Goal: Task Accomplishment & Management: Manage account settings

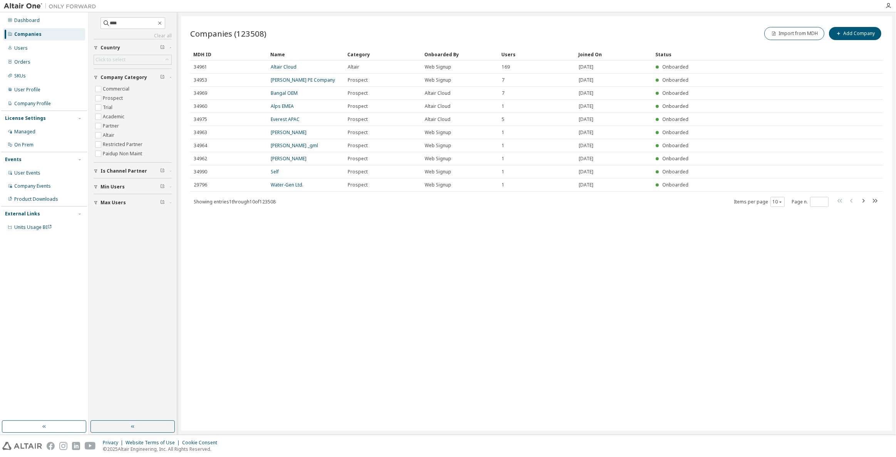
type input "****"
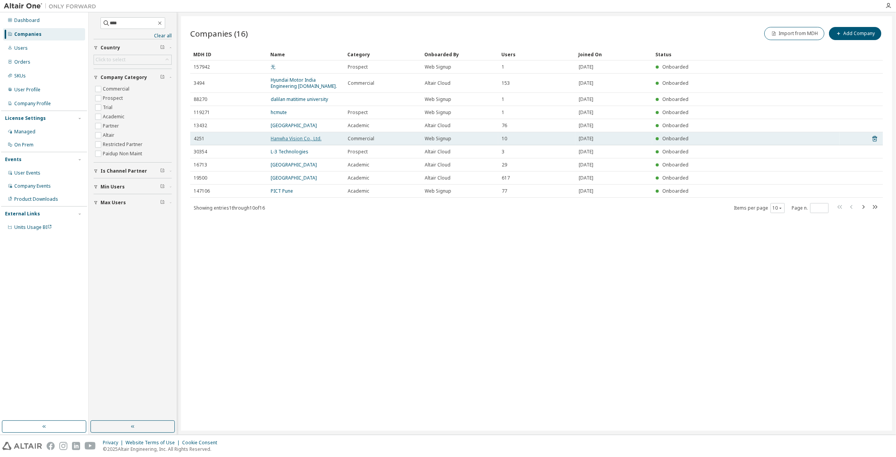
click at [288, 139] on link "Hanwha Vision Co., Ltd." at bounding box center [296, 138] width 51 height 7
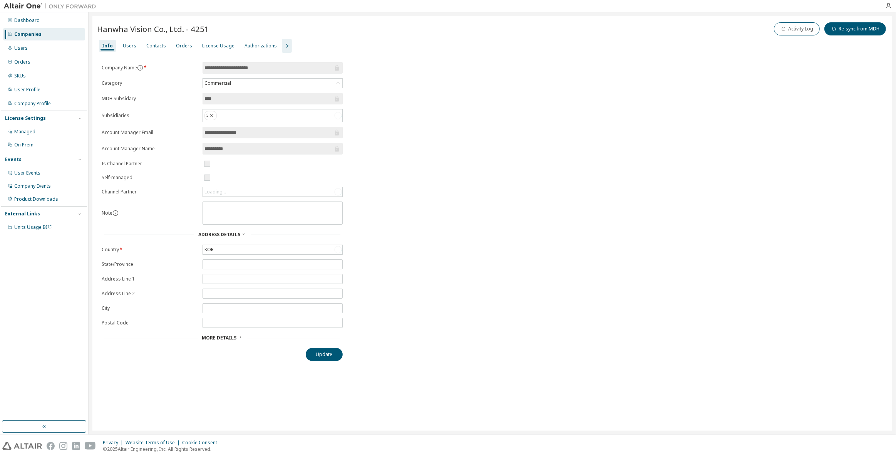
click at [282, 44] on icon "button" at bounding box center [286, 45] width 9 height 9
click at [320, 43] on div "Info Users Contacts Orders License Usage Authorizations License Priority Groups…" at bounding box center [492, 46] width 790 height 14
click at [330, 46] on div "Groups" at bounding box center [338, 46] width 17 height 6
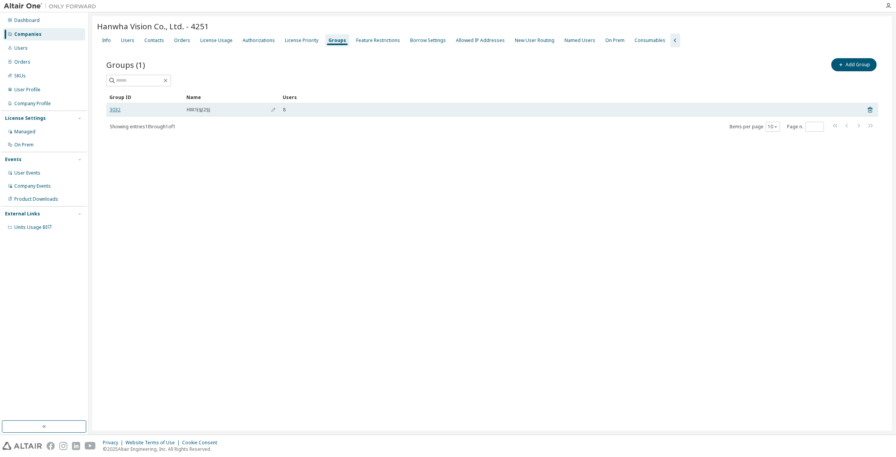
click at [112, 108] on link "3032" at bounding box center [115, 110] width 11 height 6
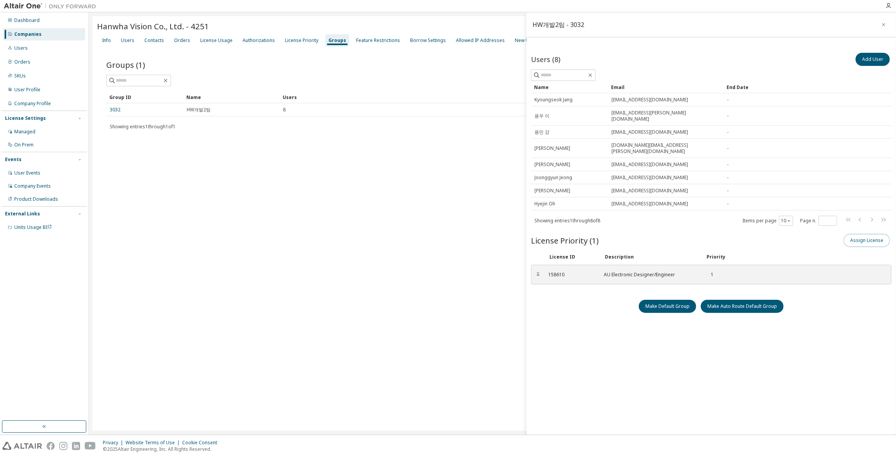
click at [861, 234] on button "Assign License" at bounding box center [867, 240] width 46 height 13
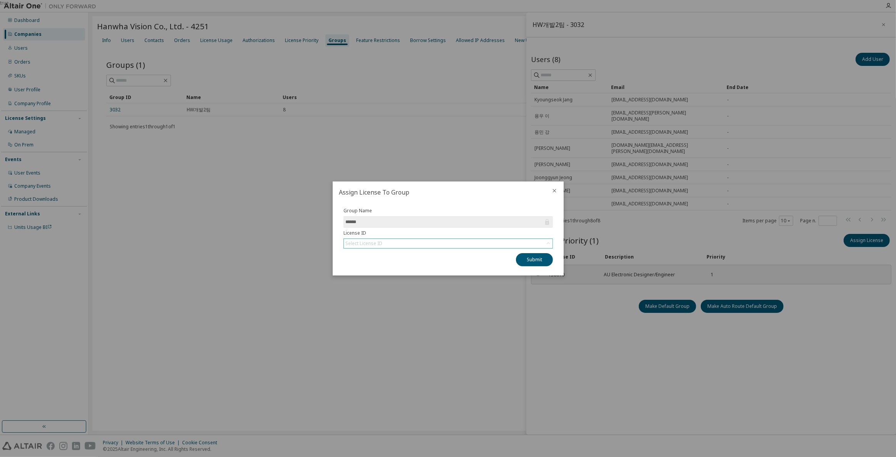
click at [425, 245] on div "Select License ID" at bounding box center [448, 243] width 209 height 9
click at [486, 264] on li "156401 - AU Electronic Designer/Engineer" at bounding box center [448, 264] width 208 height 10
click at [412, 244] on div "156401 - AU Electronic Designer/Engineer" at bounding box center [391, 243] width 94 height 8
click at [559, 188] on div at bounding box center [554, 191] width 18 height 20
click at [553, 191] on icon "close" at bounding box center [554, 191] width 6 height 6
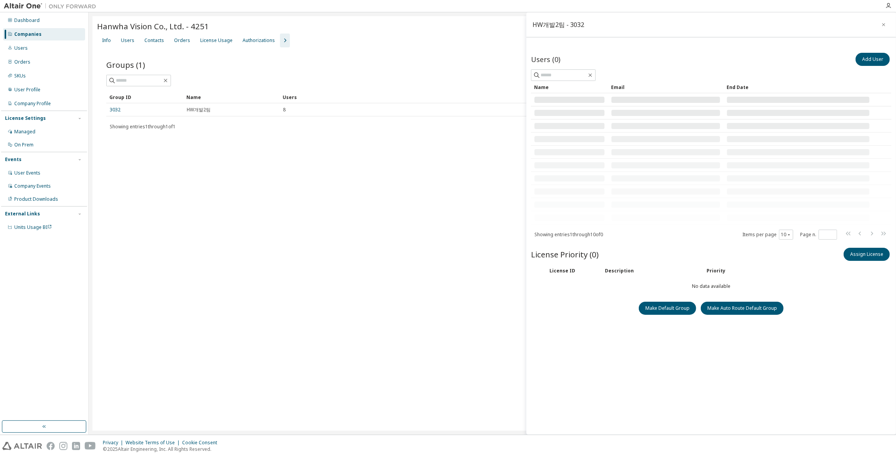
click at [282, 45] on span "button" at bounding box center [284, 40] width 9 height 9
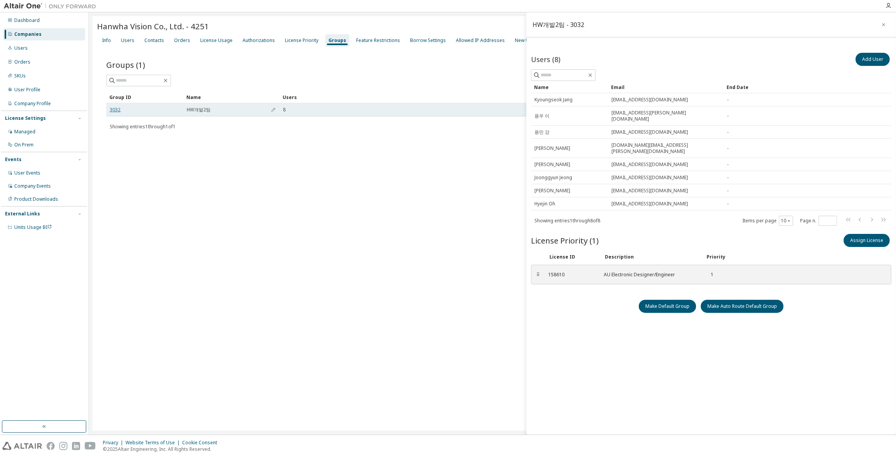
click at [114, 109] on link "3032" at bounding box center [115, 110] width 11 height 6
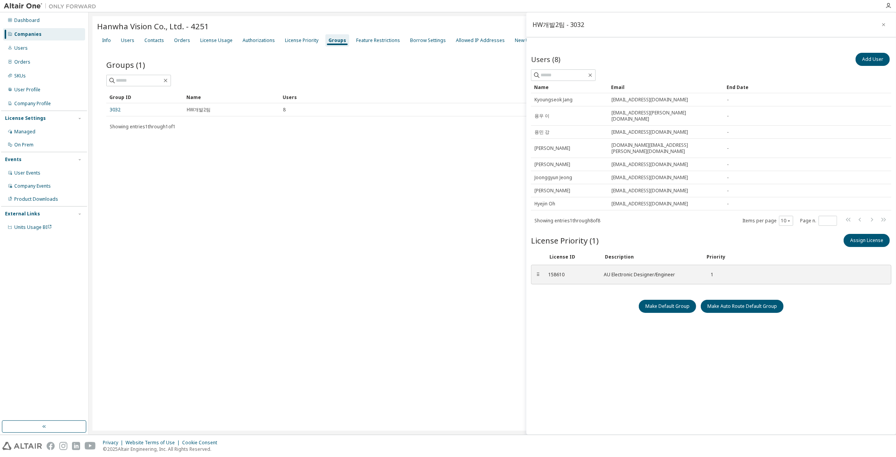
click at [767, 374] on div "Users (8) Add User Clear Load Save Save As Field Operator Value Select filter S…" at bounding box center [711, 233] width 360 height 365
click at [873, 234] on button "Assign License" at bounding box center [867, 240] width 46 height 13
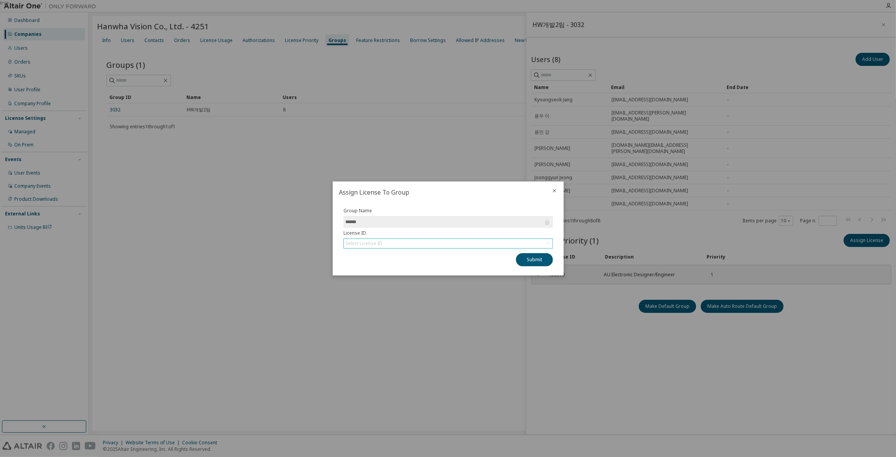
click at [475, 238] on form "Group Name ****** License ID Select License ID" at bounding box center [447, 228] width 209 height 41
click at [474, 246] on div "Select License ID" at bounding box center [448, 243] width 209 height 9
click at [455, 260] on li "156401 - AU Electronic Designer/Engineer" at bounding box center [448, 264] width 208 height 10
click at [554, 192] on icon "close" at bounding box center [554, 191] width 6 height 6
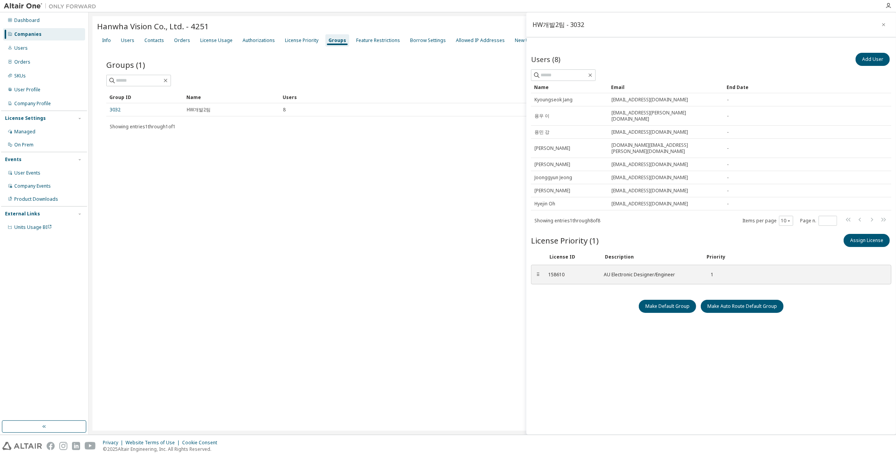
click at [434, 266] on div "Hanwha Vision Co., Ltd. - 4251 Clear Load Save Save As Field Operator Value Sel…" at bounding box center [492, 223] width 800 height 414
click at [26, 32] on div "Companies" at bounding box center [27, 34] width 27 height 6
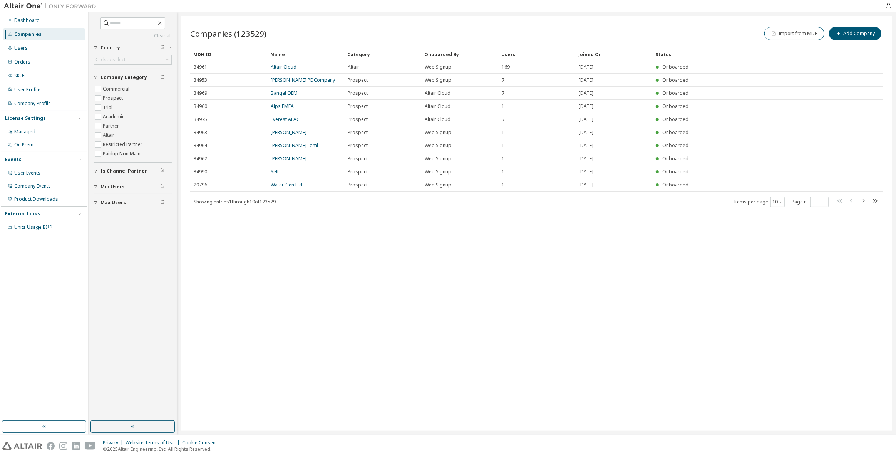
click at [692, 280] on div "Companies (123529) Import from MDH Add Company Clear Load Save Save As Field Op…" at bounding box center [536, 223] width 711 height 414
